Goal: Find specific page/section: Find specific page/section

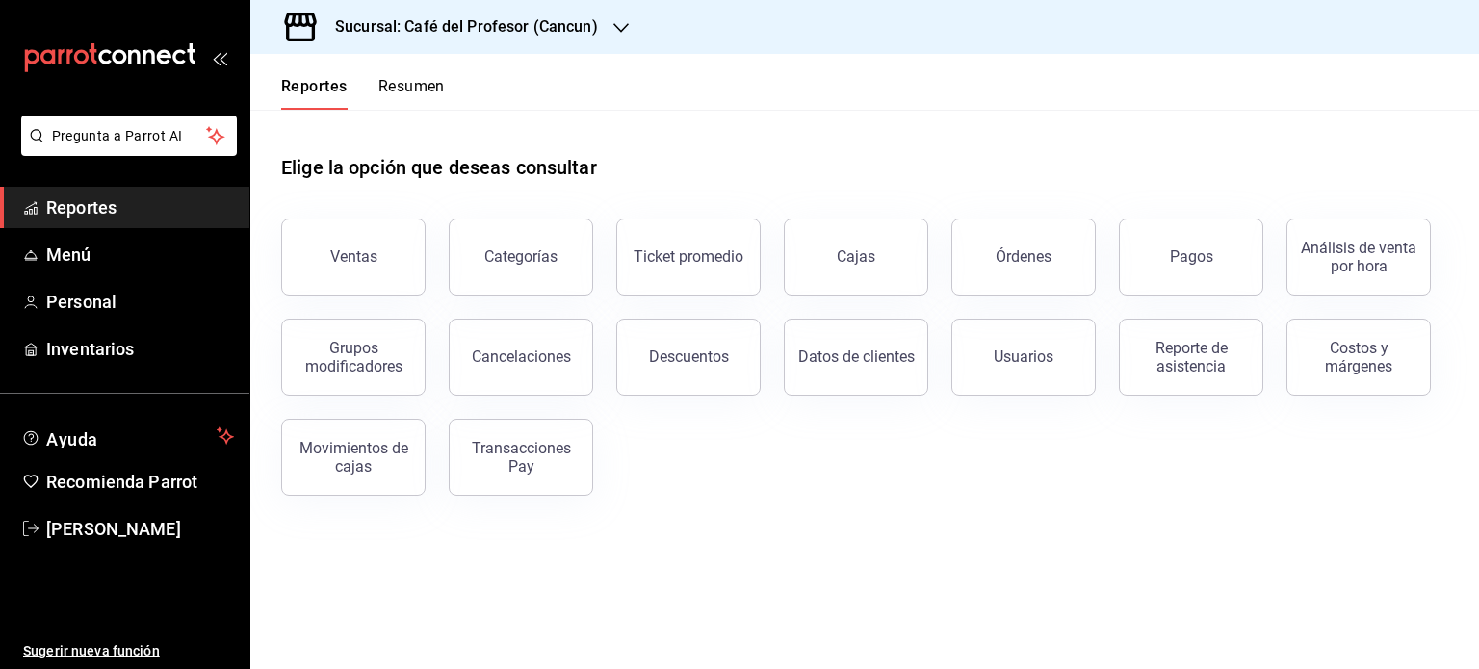
click at [432, 91] on button "Resumen" at bounding box center [411, 93] width 66 height 33
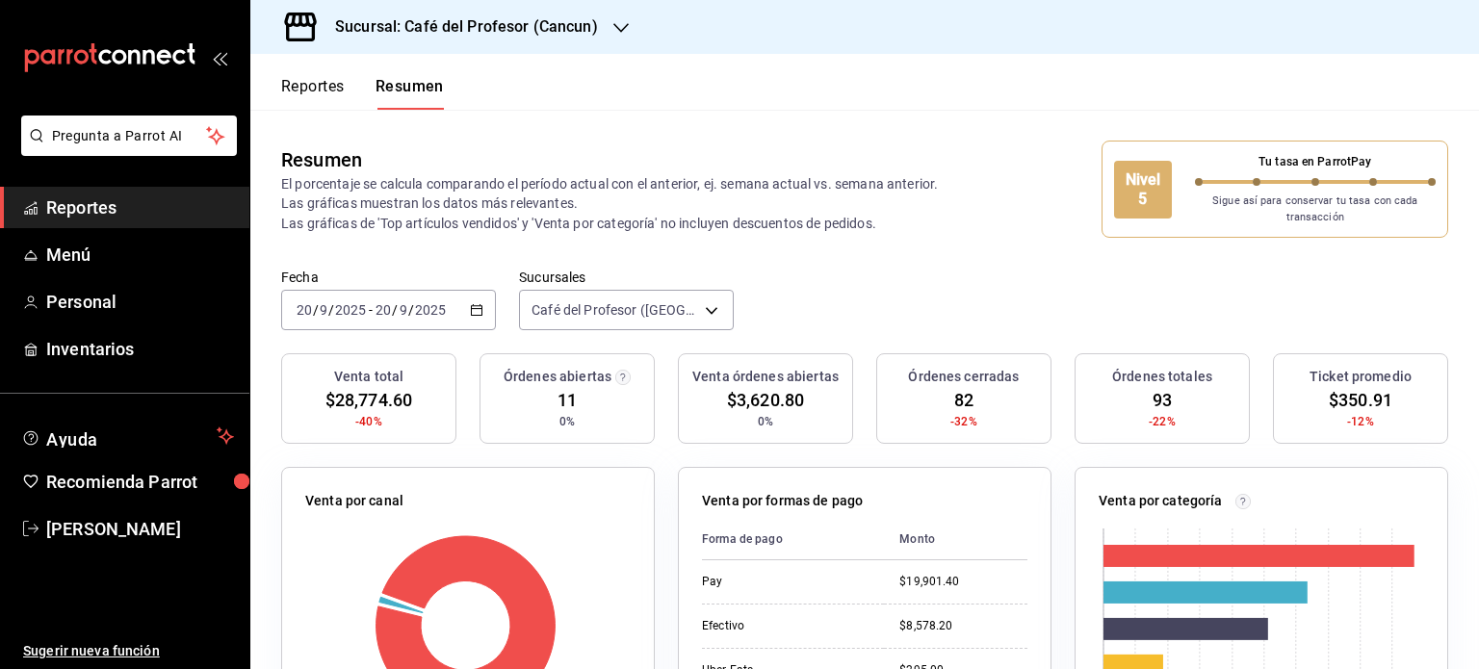
click at [619, 27] on icon "button" at bounding box center [620, 27] width 15 height 15
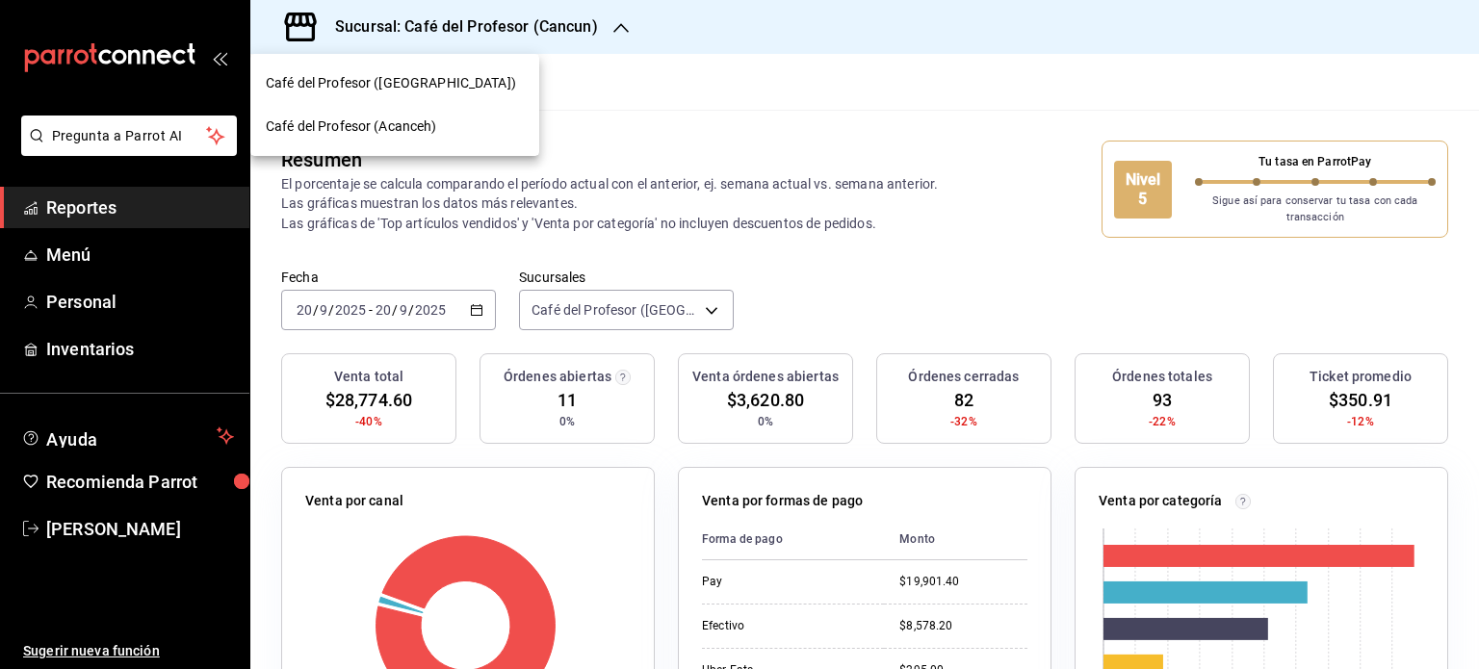
click at [454, 127] on div "Café del Profesor (Acanceh)" at bounding box center [395, 127] width 258 height 20
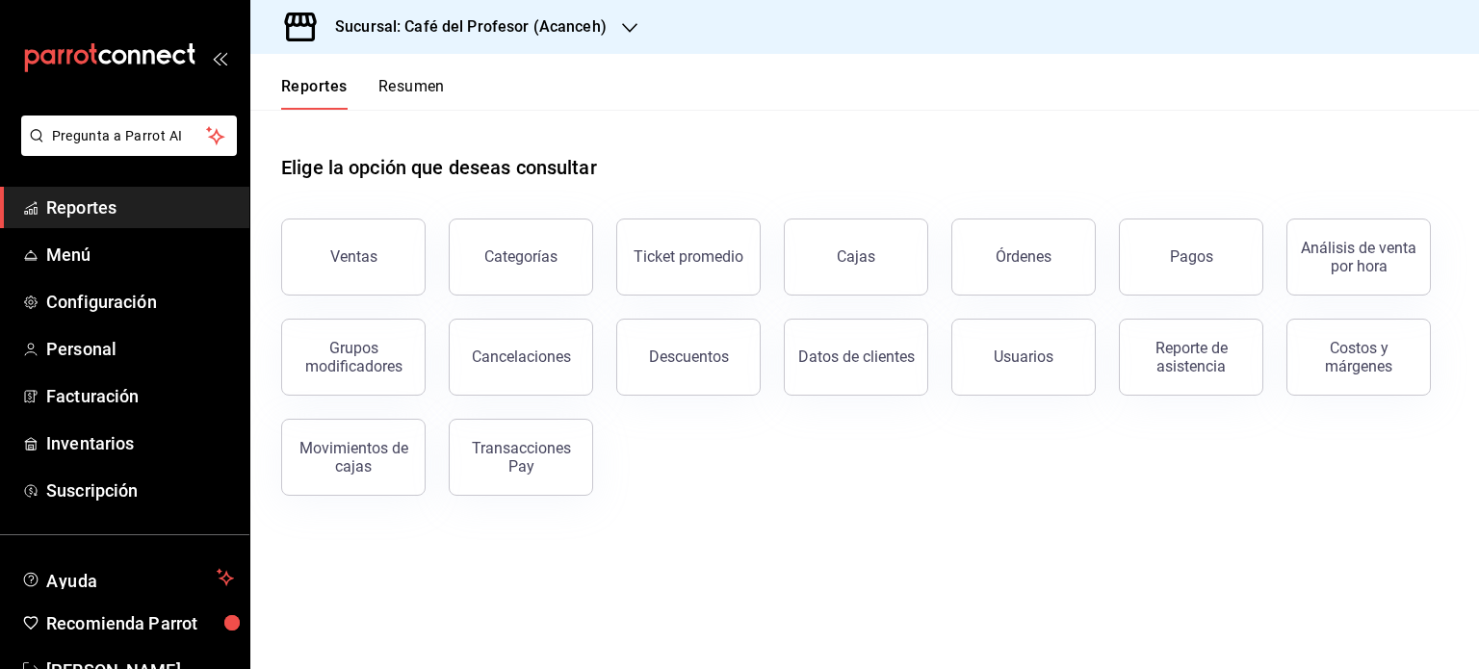
click at [438, 88] on button "Resumen" at bounding box center [411, 93] width 66 height 33
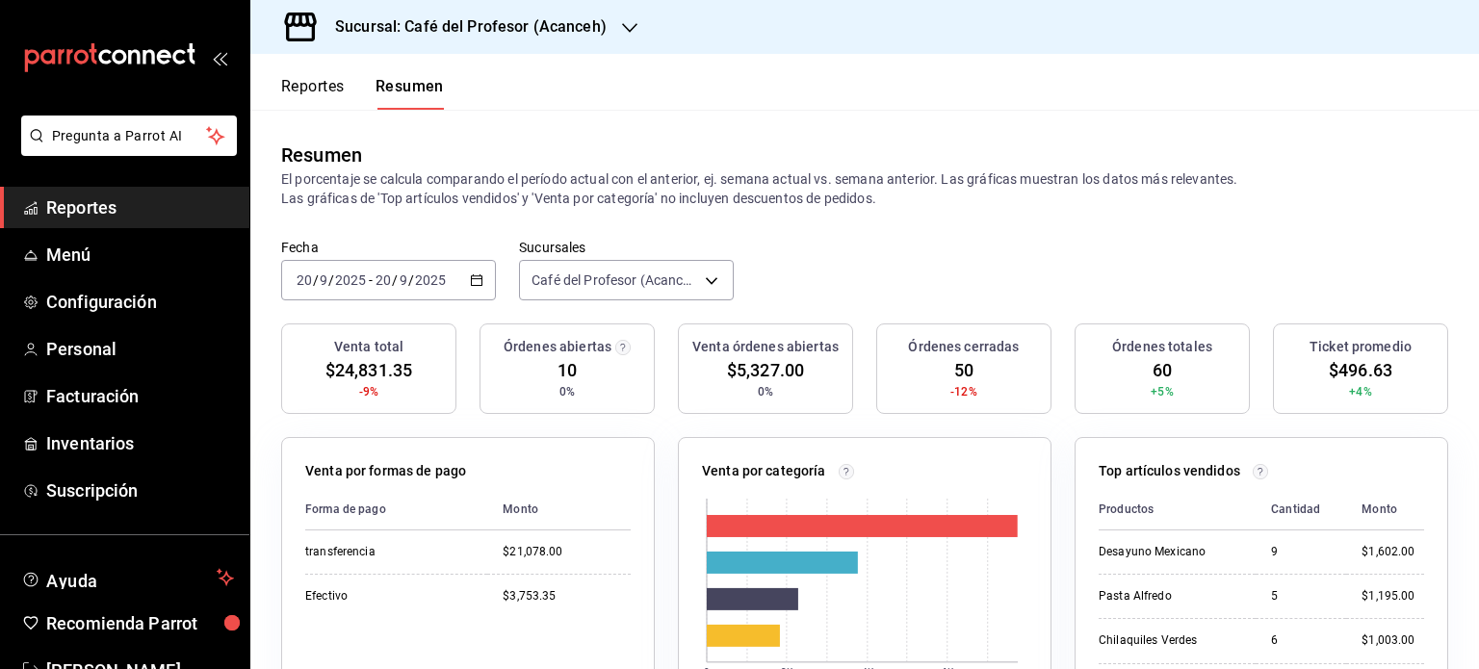
click at [622, 32] on icon "button" at bounding box center [629, 27] width 15 height 15
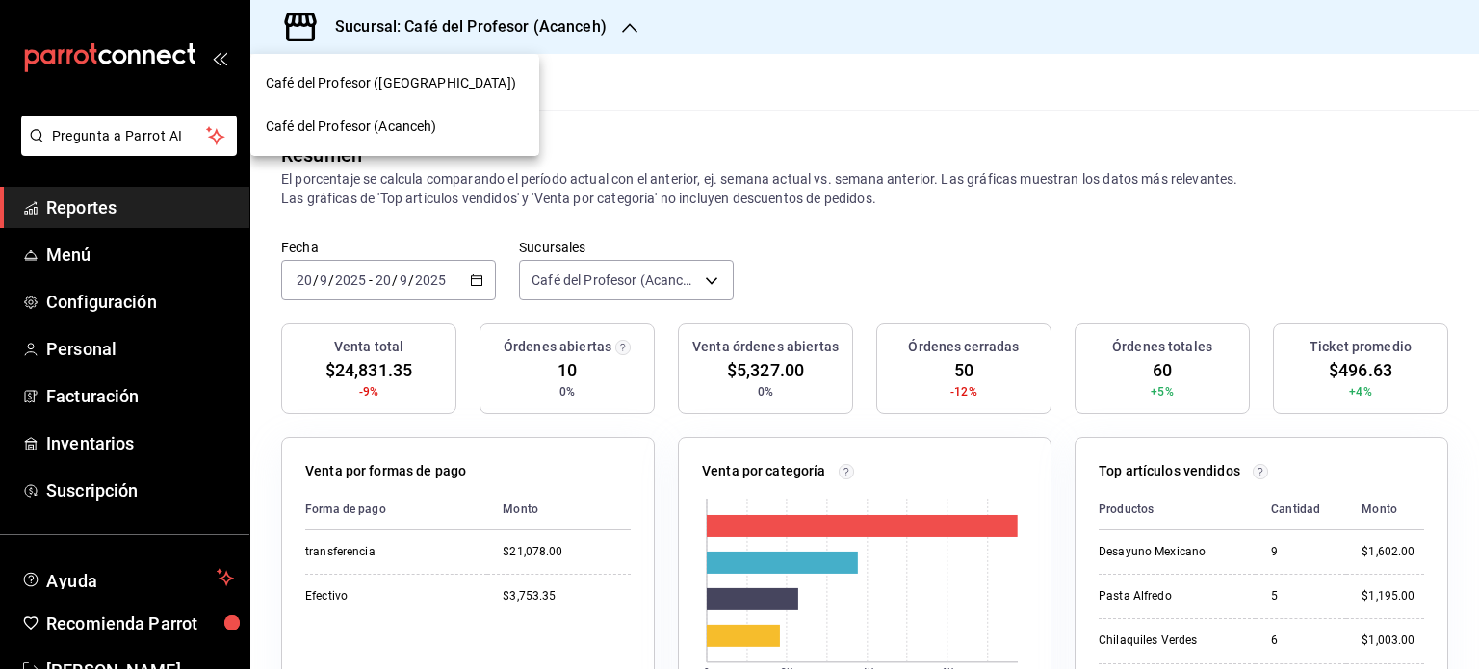
click at [453, 86] on div "Café del Profesor ([GEOGRAPHIC_DATA])" at bounding box center [395, 83] width 258 height 20
